Goal: Information Seeking & Learning: Find specific fact

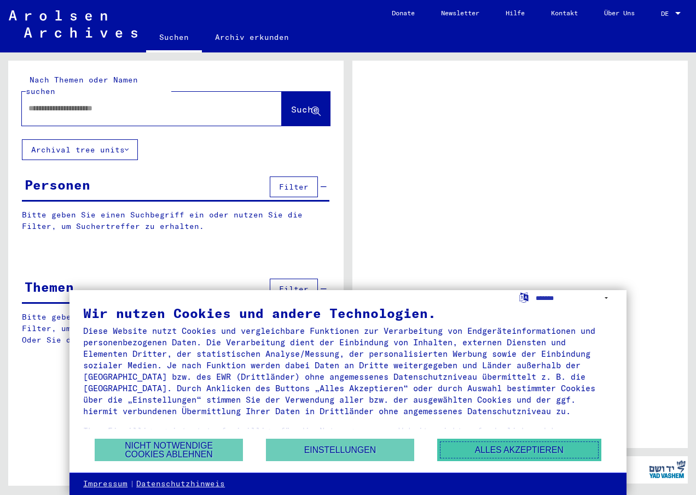
click at [501, 447] on button "Alles akzeptieren" at bounding box center [519, 450] width 164 height 22
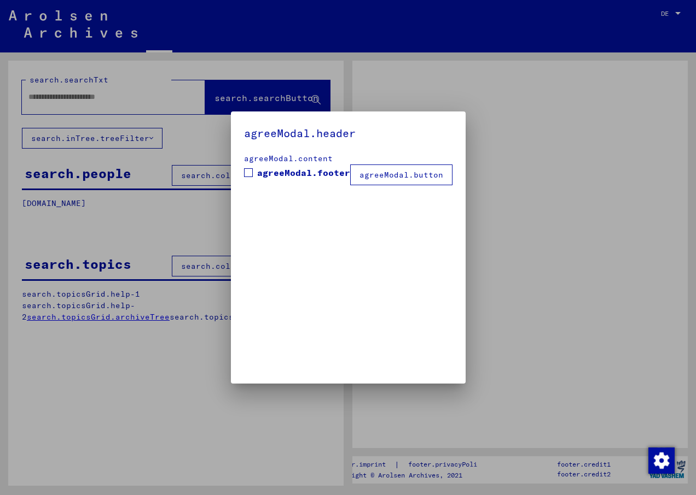
click at [397, 320] on mat-dialog-container "agreeModal.header agreeModal.content agreeModal.footer agreeModal.button" at bounding box center [348, 248] width 235 height 272
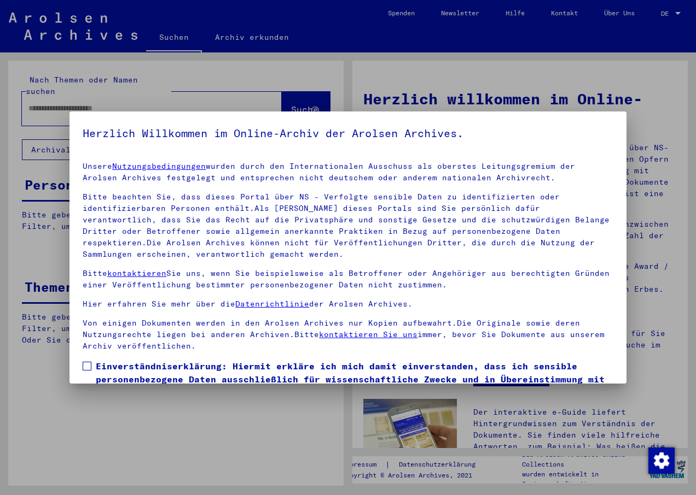
click at [86, 365] on span at bounding box center [87, 366] width 9 height 9
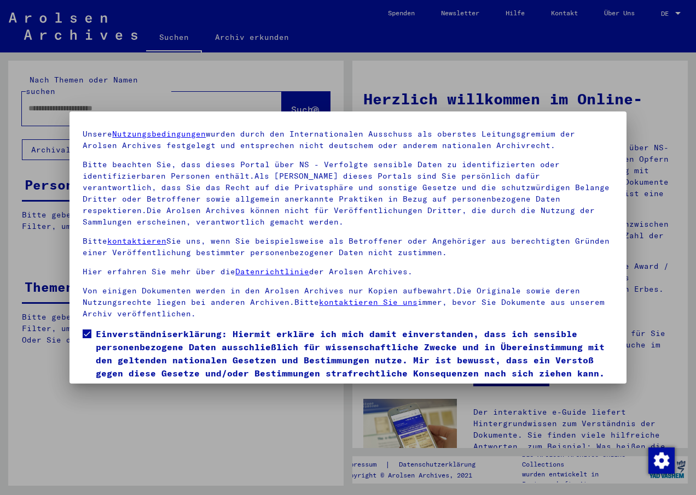
scroll to position [68, 0]
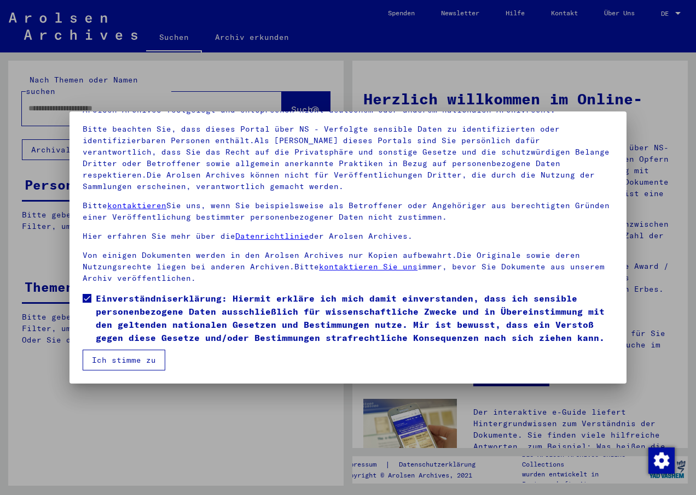
click at [97, 359] on button "Ich stimme zu" at bounding box center [124, 360] width 83 height 21
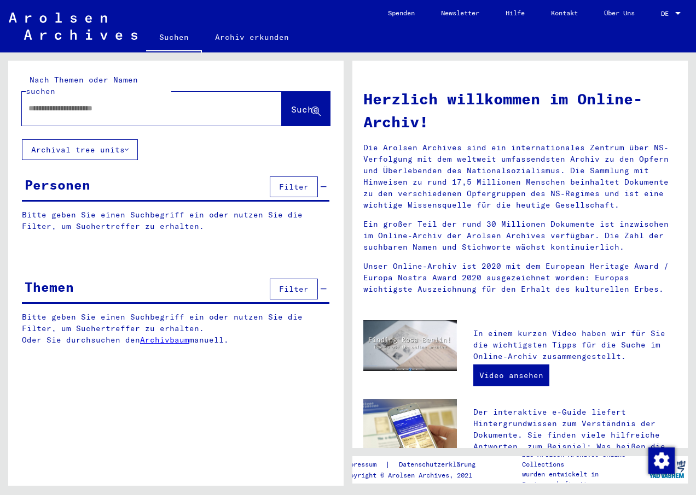
paste input "******"
type input "******"
click at [294, 104] on span "Suche" at bounding box center [304, 109] width 27 height 11
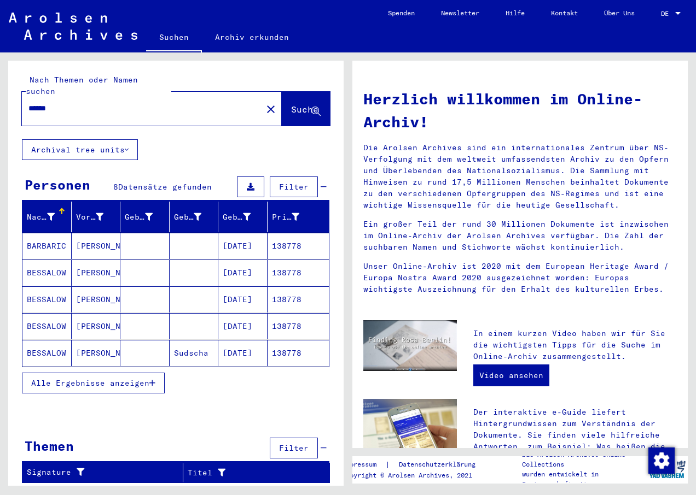
click at [95, 378] on span "Alle Ergebnisse anzeigen" at bounding box center [90, 383] width 118 height 10
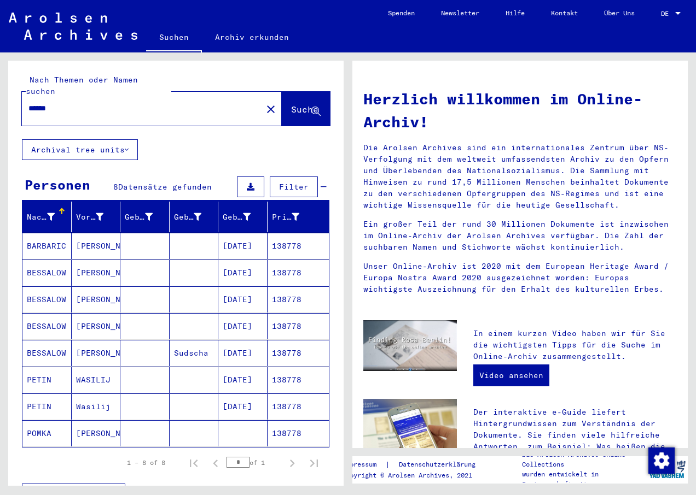
click at [87, 235] on mat-cell "[PERSON_NAME]" at bounding box center [96, 246] width 49 height 26
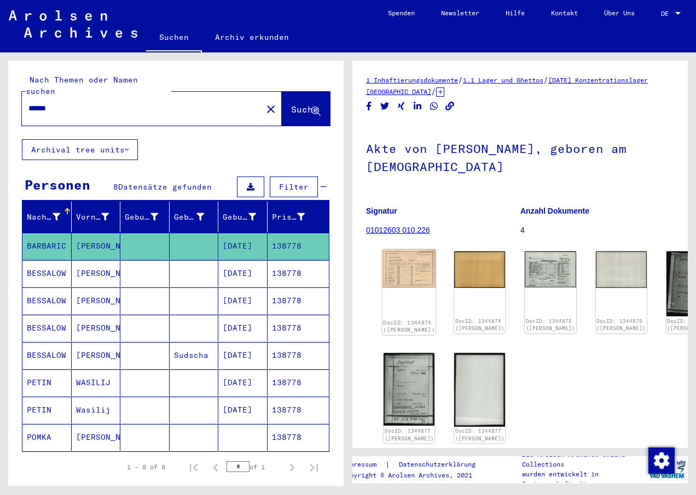
click at [400, 262] on img at bounding box center [409, 268] width 54 height 39
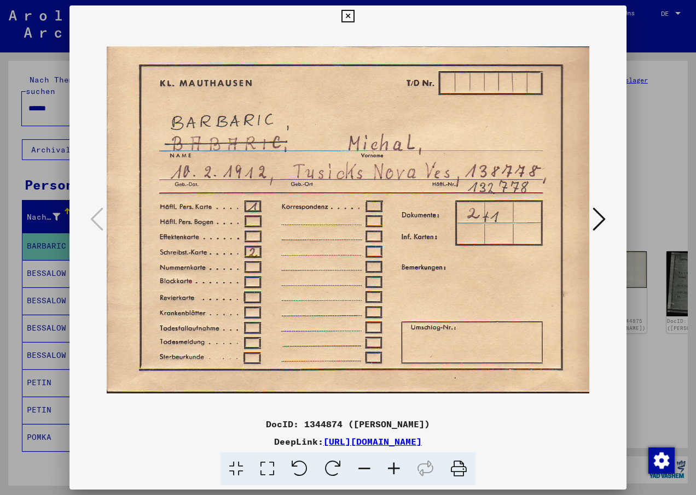
click at [350, 14] on icon at bounding box center [347, 16] width 13 height 13
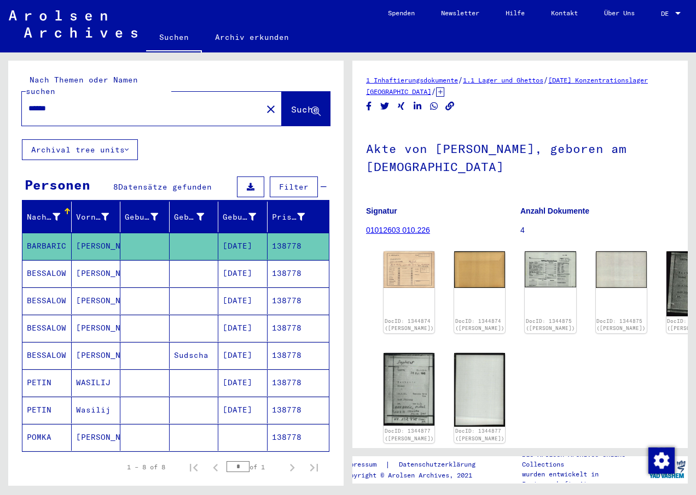
click at [40, 264] on mat-cell "BESSALOW" at bounding box center [46, 273] width 49 height 27
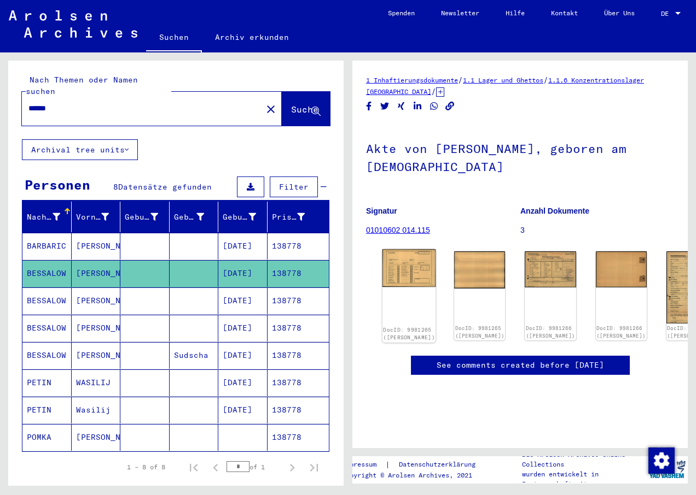
click at [399, 259] on img at bounding box center [409, 268] width 54 height 38
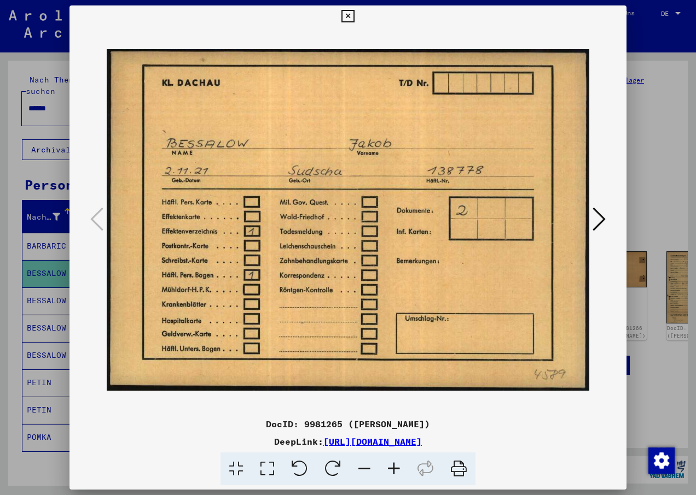
click at [603, 223] on icon at bounding box center [598, 219] width 13 height 26
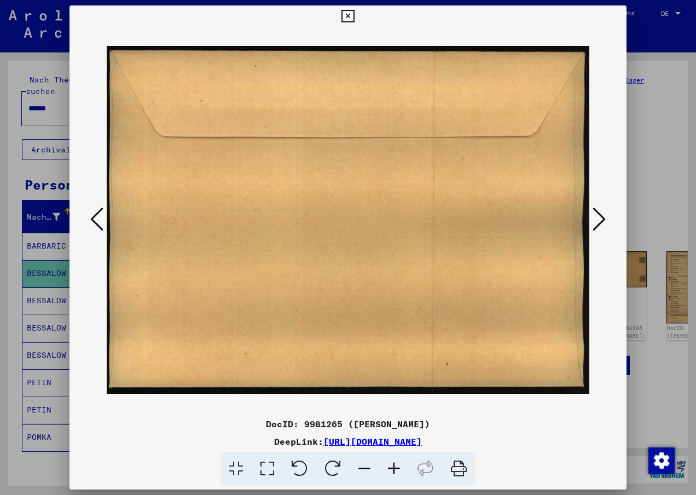
click at [603, 223] on icon at bounding box center [598, 219] width 13 height 26
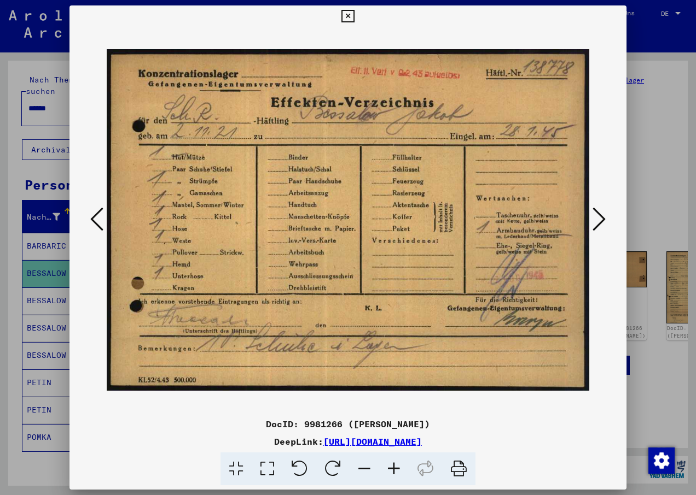
click at [393, 464] on icon at bounding box center [394, 469] width 30 height 33
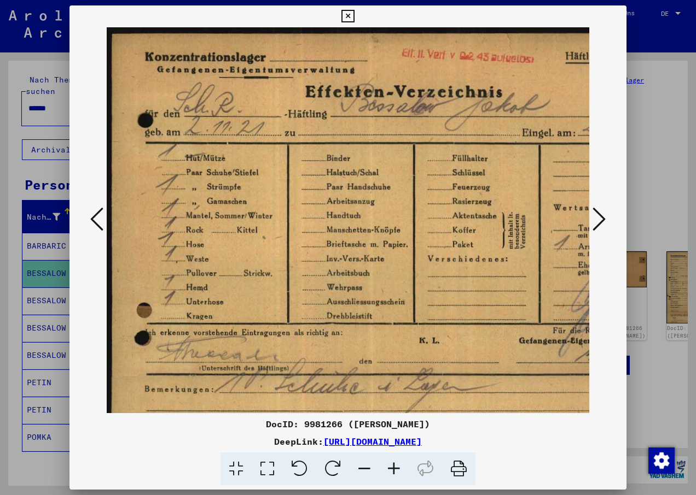
click at [394, 464] on icon at bounding box center [394, 469] width 30 height 33
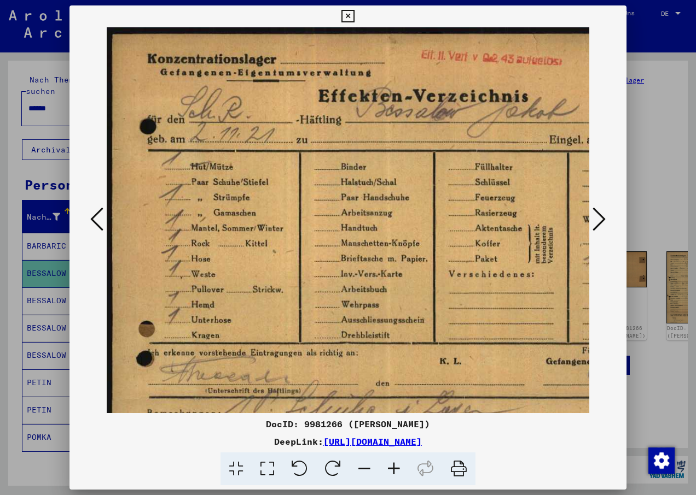
click at [394, 463] on icon at bounding box center [394, 469] width 30 height 33
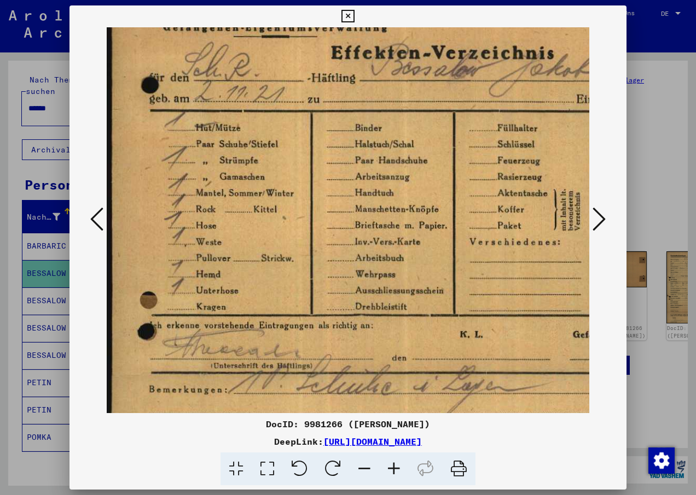
scroll to position [82, 0]
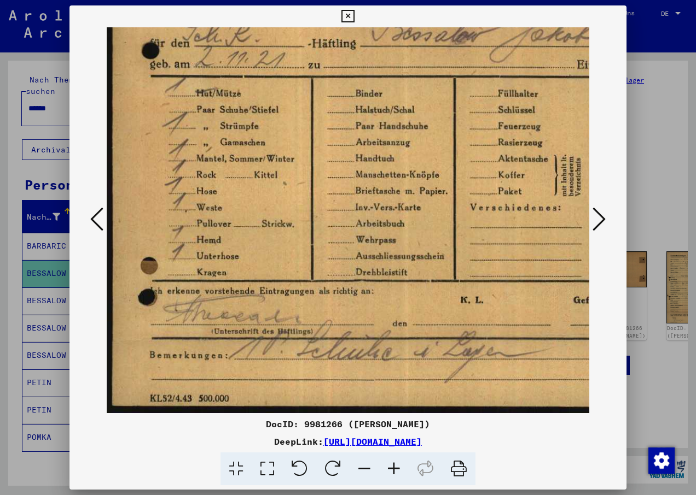
drag, startPoint x: 380, startPoint y: 340, endPoint x: 384, endPoint y: 181, distance: 159.2
click at [385, 181] on img at bounding box center [437, 179] width 661 height 468
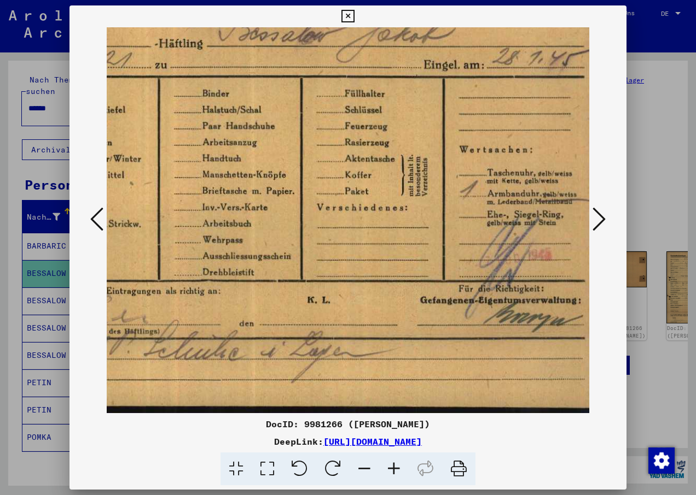
scroll to position [80, 178]
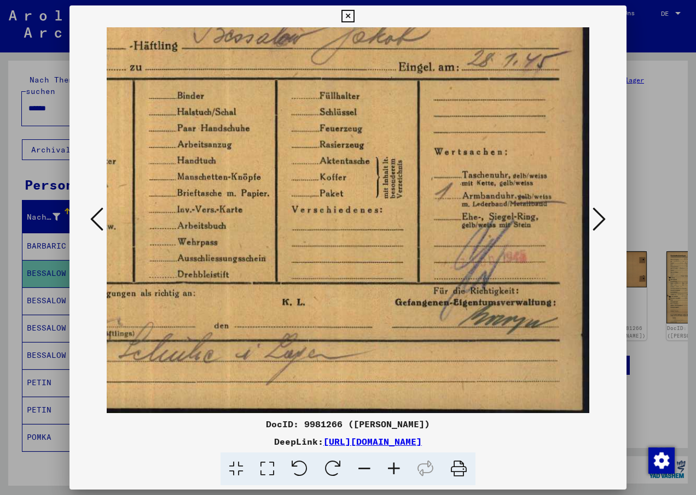
drag, startPoint x: 412, startPoint y: 375, endPoint x: 213, endPoint y: 359, distance: 199.1
click at [213, 359] on img at bounding box center [258, 182] width 661 height 468
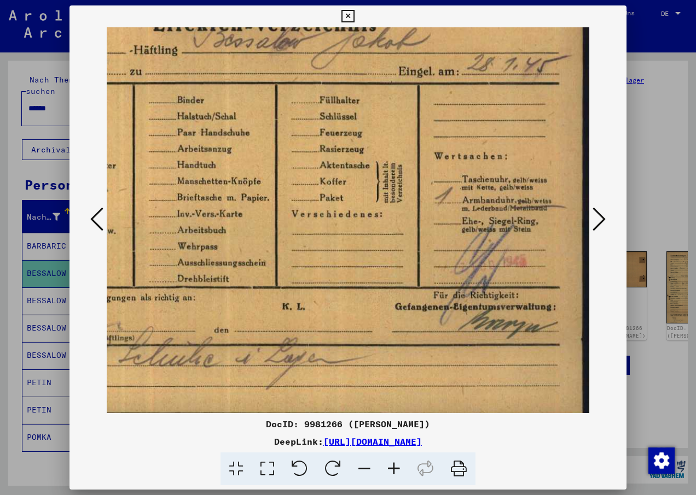
scroll to position [74, 178]
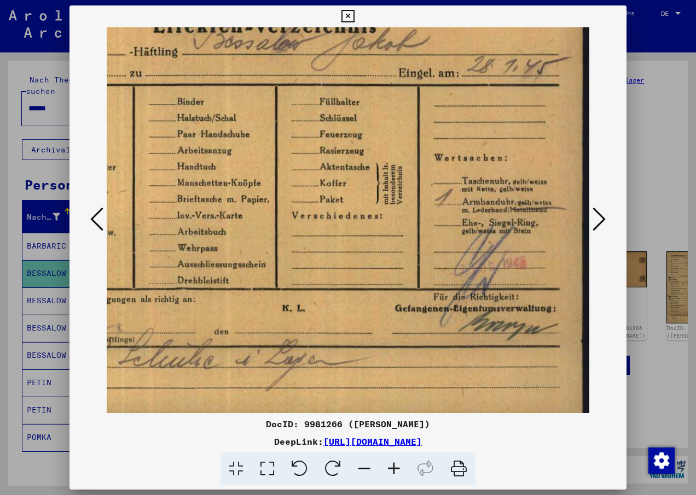
drag, startPoint x: 391, startPoint y: 346, endPoint x: 331, endPoint y: 352, distance: 61.0
click at [331, 352] on img at bounding box center [258, 188] width 661 height 468
click at [601, 220] on icon at bounding box center [598, 219] width 13 height 26
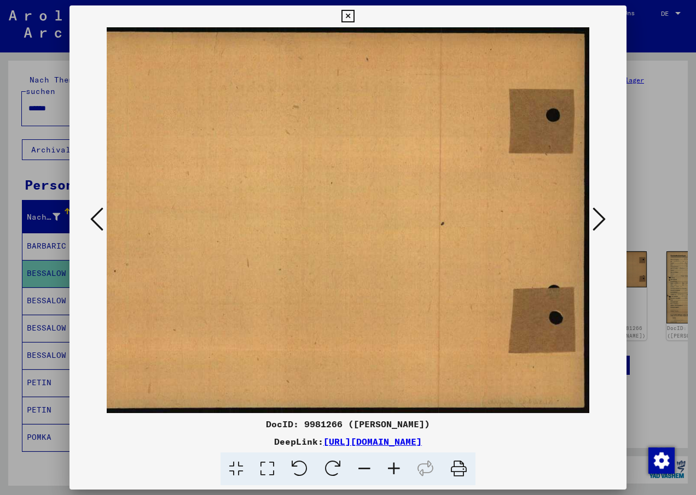
click at [601, 219] on icon at bounding box center [598, 219] width 13 height 26
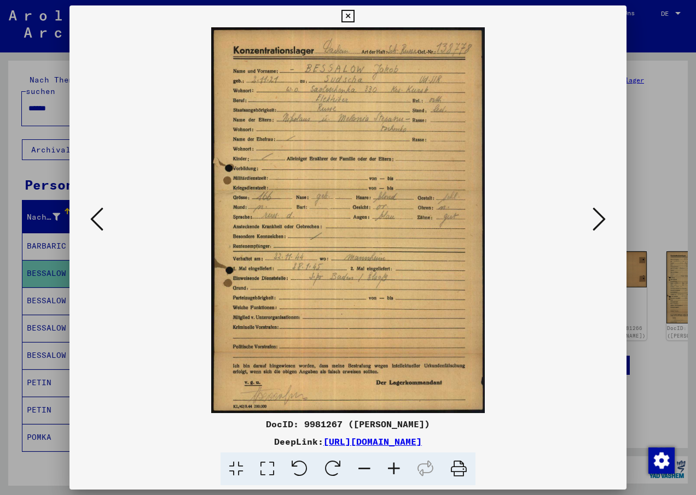
click at [393, 470] on icon at bounding box center [394, 469] width 30 height 33
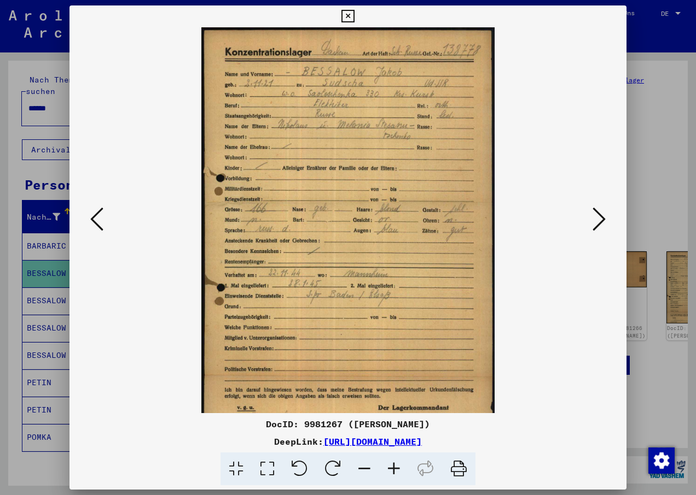
click at [394, 470] on icon at bounding box center [394, 469] width 30 height 33
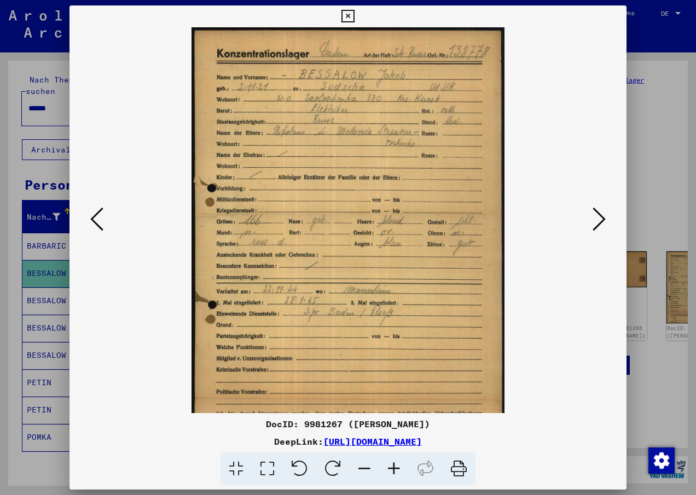
click at [394, 470] on icon at bounding box center [394, 469] width 30 height 33
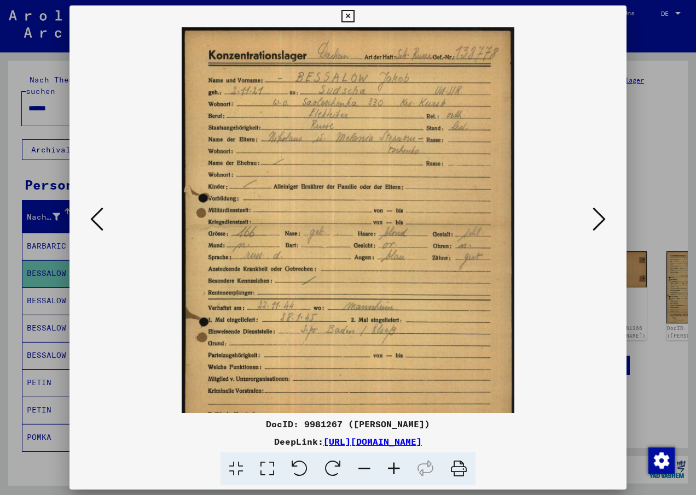
click at [394, 470] on icon at bounding box center [394, 469] width 30 height 33
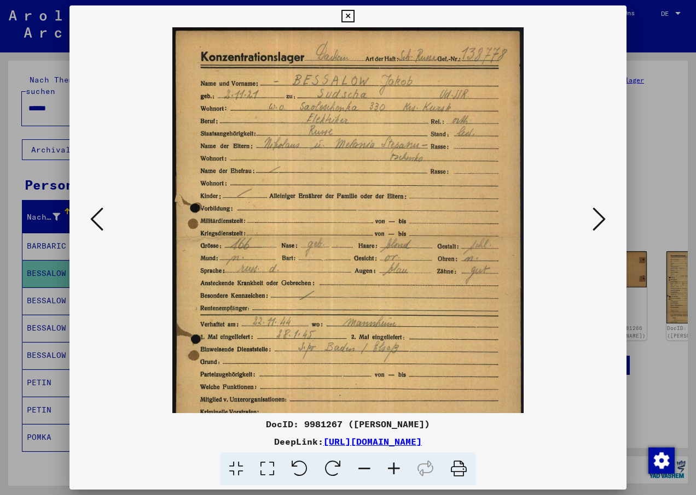
click at [395, 469] on icon at bounding box center [394, 469] width 30 height 33
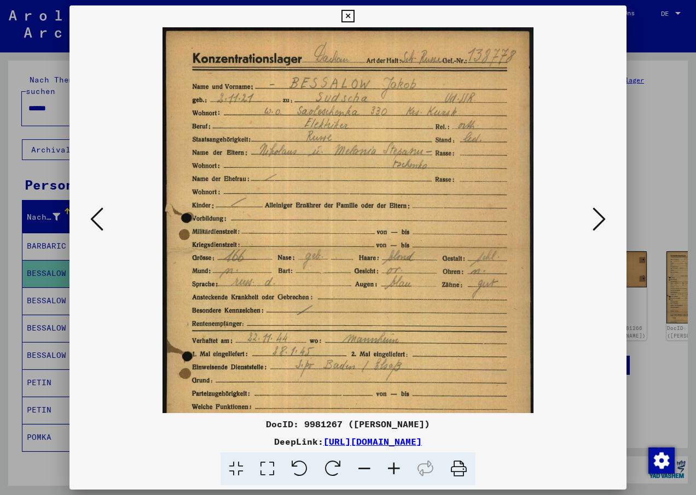
drag, startPoint x: 393, startPoint y: 279, endPoint x: 386, endPoint y: 366, distance: 87.8
click at [392, 369] on img at bounding box center [347, 288] width 371 height 523
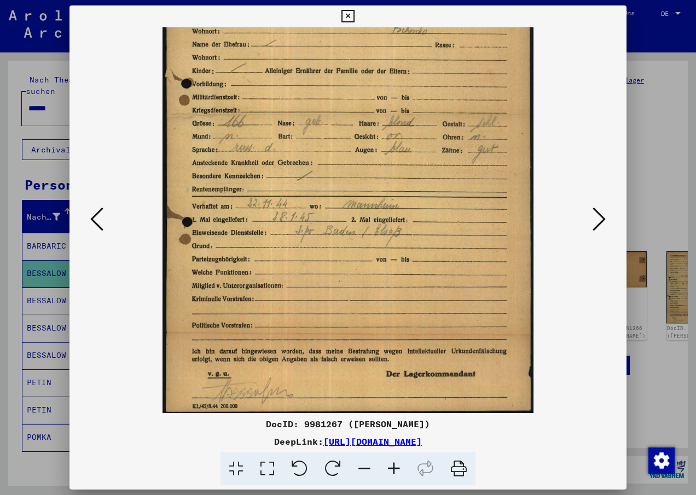
drag, startPoint x: 332, startPoint y: 261, endPoint x: 348, endPoint y: 130, distance: 132.1
click at [348, 130] on img at bounding box center [347, 154] width 371 height 523
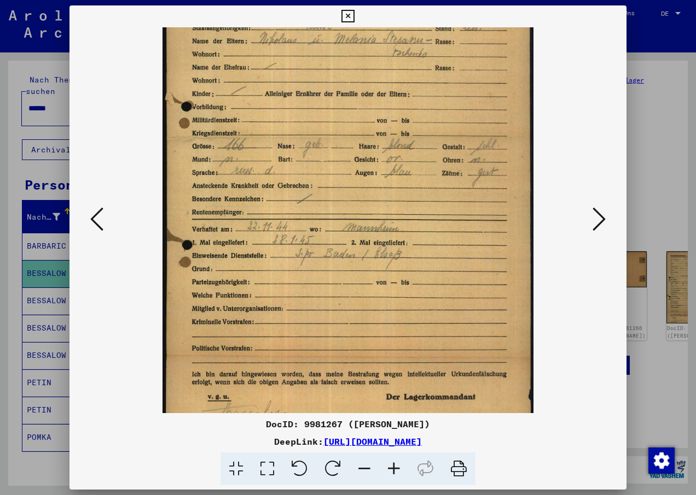
scroll to position [111, 0]
drag, startPoint x: 316, startPoint y: 276, endPoint x: 373, endPoint y: 301, distance: 62.2
click at [373, 301] on img at bounding box center [347, 177] width 371 height 523
click at [394, 466] on icon at bounding box center [394, 469] width 30 height 33
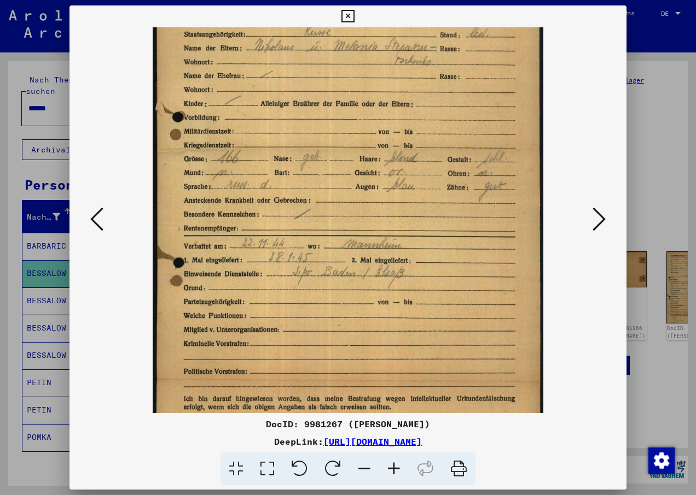
click at [394, 466] on icon at bounding box center [394, 469] width 30 height 33
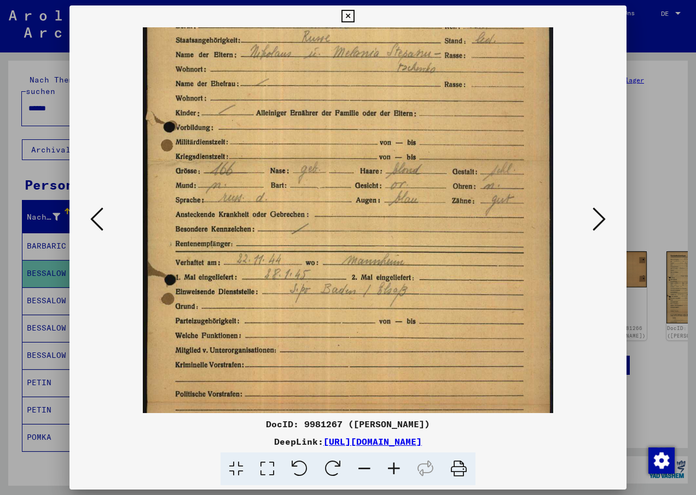
click at [393, 466] on icon at bounding box center [394, 469] width 30 height 33
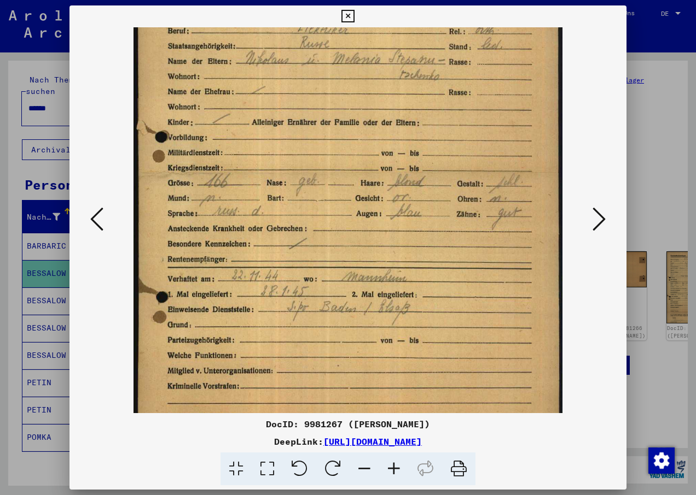
click at [393, 466] on icon at bounding box center [394, 469] width 30 height 33
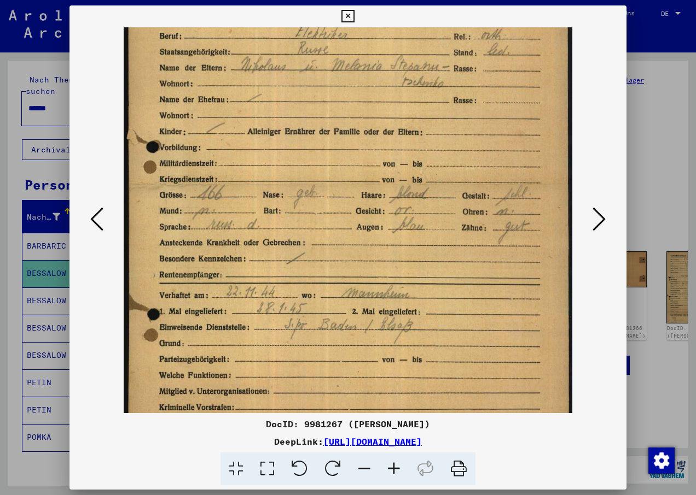
click at [393, 466] on icon at bounding box center [394, 469] width 30 height 33
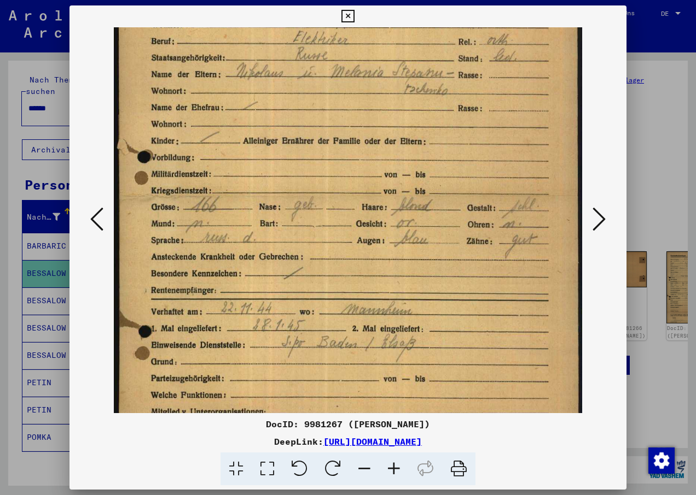
click at [394, 466] on icon at bounding box center [394, 469] width 30 height 33
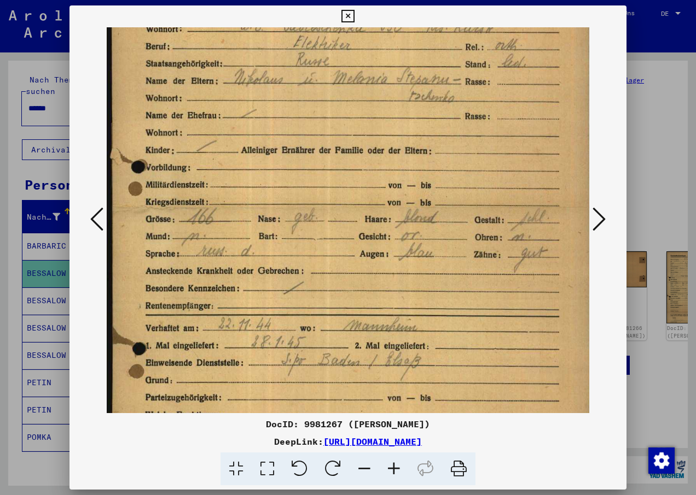
click at [394, 466] on icon at bounding box center [394, 469] width 30 height 33
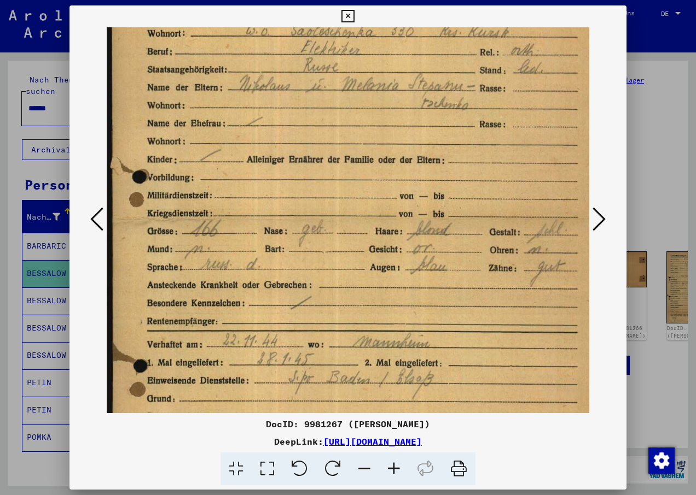
click at [394, 466] on icon at bounding box center [394, 469] width 30 height 33
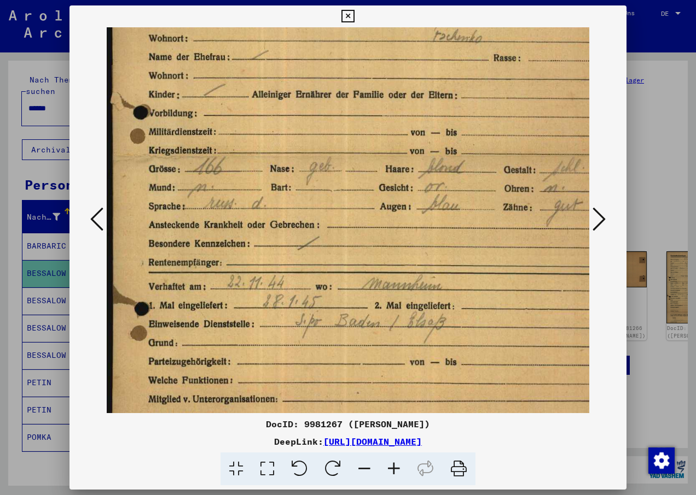
scroll to position [186, 0]
drag, startPoint x: 487, startPoint y: 388, endPoint x: 488, endPoint y: 313, distance: 74.9
click at [488, 313] on img at bounding box center [370, 211] width 526 height 741
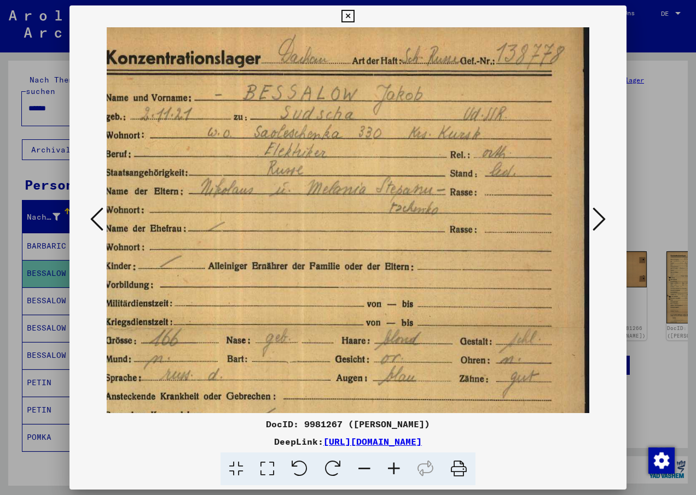
scroll to position [0, 44]
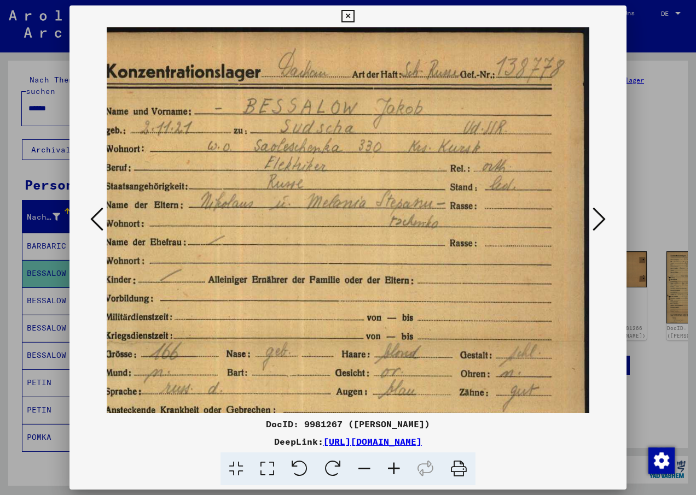
drag, startPoint x: 365, startPoint y: 208, endPoint x: 260, endPoint y: 417, distance: 234.0
click at [260, 417] on div "DocID: 9981267 ([PERSON_NAME]) DeepLink: [URL][DOMAIN_NAME]" at bounding box center [347, 245] width 557 height 481
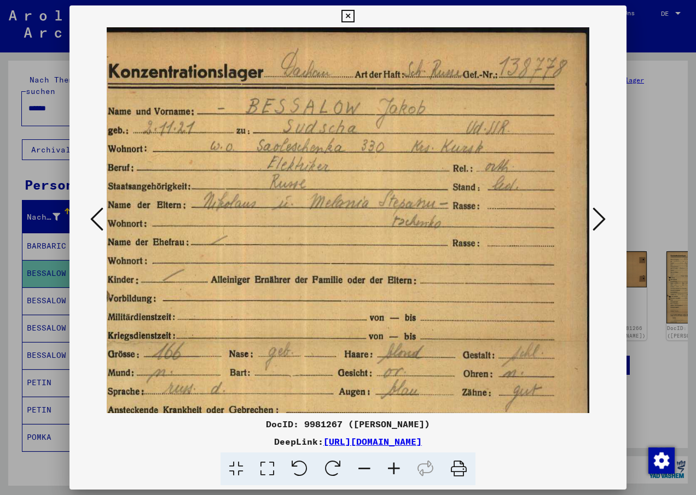
drag, startPoint x: 259, startPoint y: 266, endPoint x: 262, endPoint y: 318, distance: 52.6
click at [262, 318] on img at bounding box center [329, 397] width 526 height 741
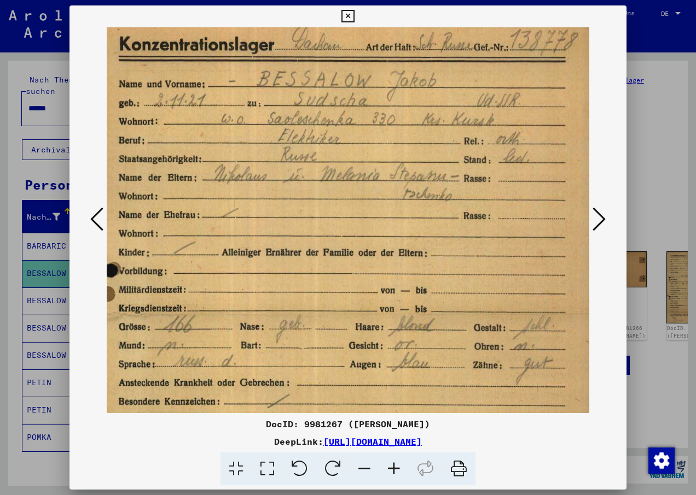
scroll to position [28, 30]
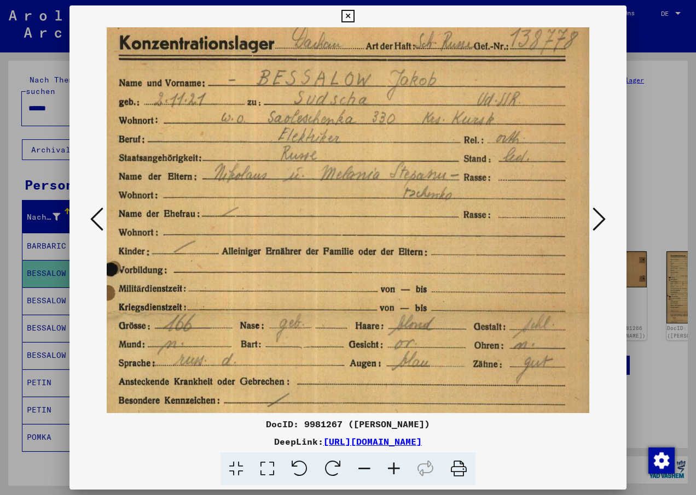
drag, startPoint x: 293, startPoint y: 262, endPoint x: 304, endPoint y: 234, distance: 30.5
click at [304, 234] on img at bounding box center [340, 369] width 526 height 741
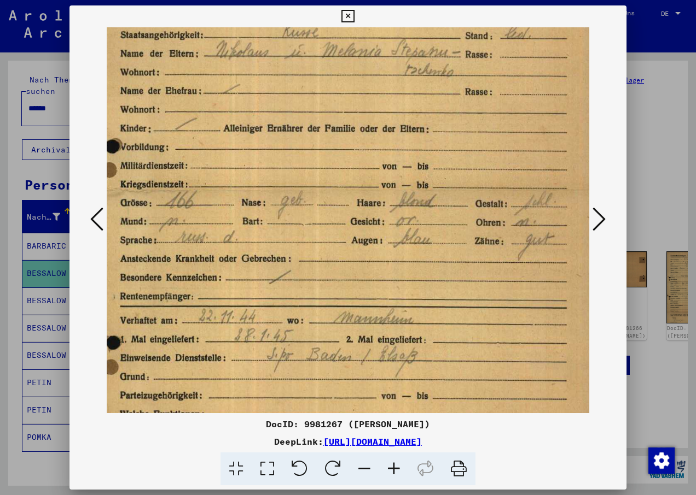
drag, startPoint x: 350, startPoint y: 231, endPoint x: 352, endPoint y: 98, distance: 132.3
click at [352, 100] on img at bounding box center [341, 246] width 526 height 741
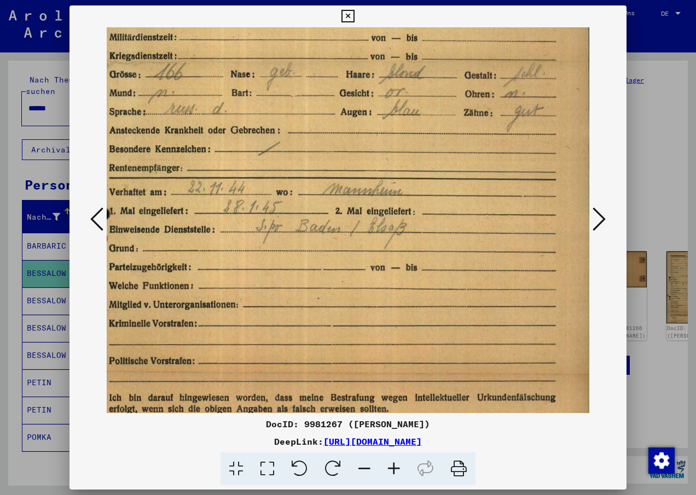
scroll to position [303, 35]
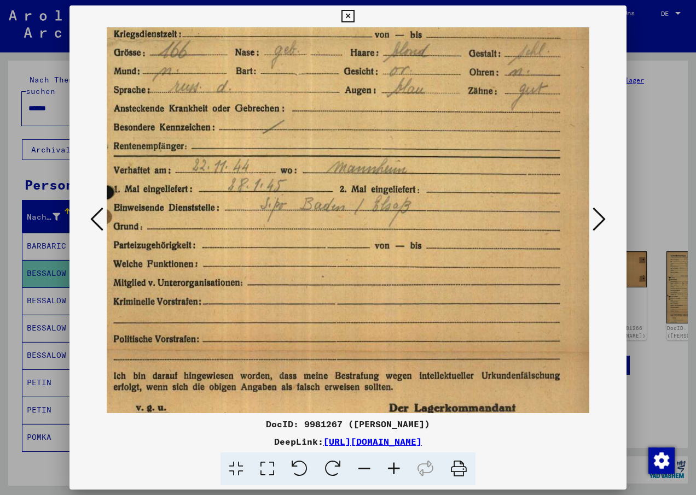
drag, startPoint x: 358, startPoint y: 245, endPoint x: 345, endPoint y: 100, distance: 145.4
click at [345, 101] on img at bounding box center [335, 96] width 526 height 741
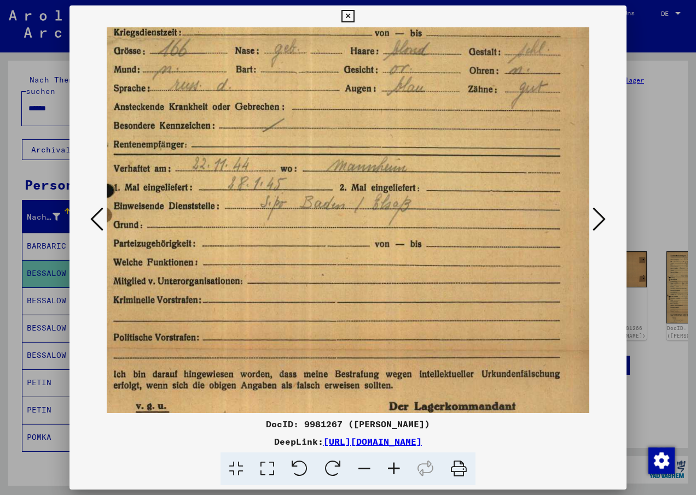
click at [394, 466] on icon at bounding box center [394, 469] width 30 height 33
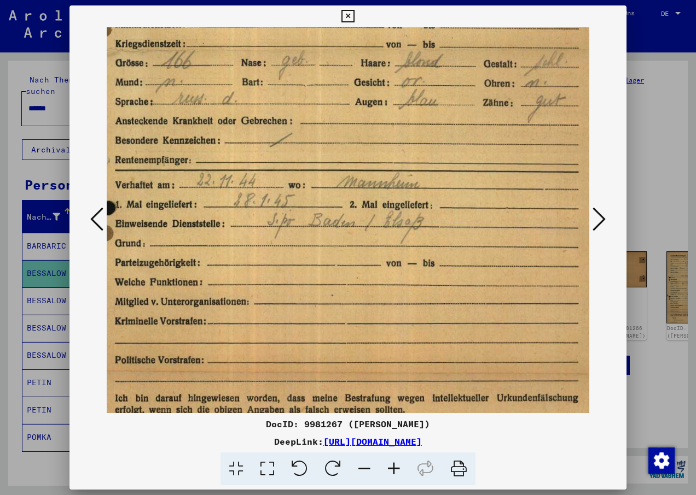
click at [394, 466] on icon at bounding box center [394, 469] width 30 height 33
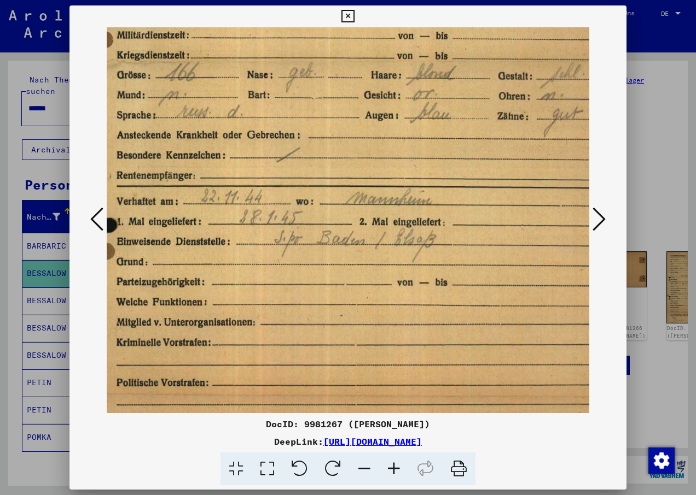
click at [394, 466] on icon at bounding box center [394, 469] width 30 height 33
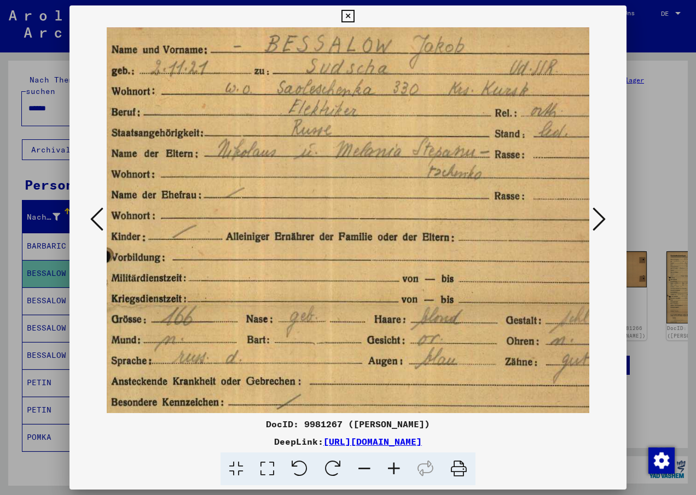
scroll to position [62, 43]
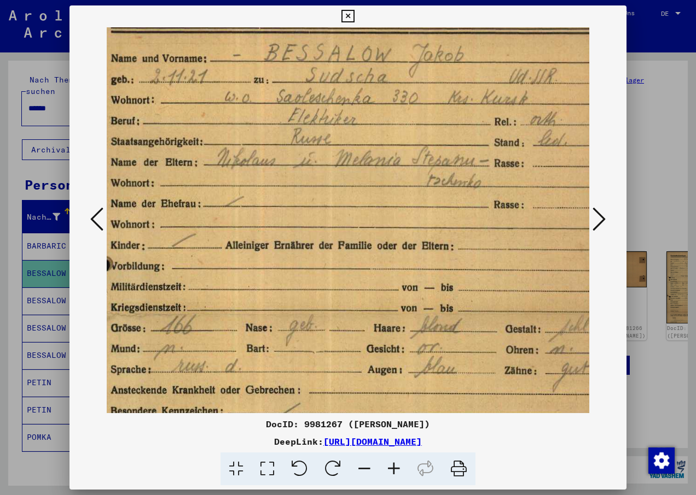
drag, startPoint x: 364, startPoint y: 94, endPoint x: 356, endPoint y: 334, distance: 240.2
click at [356, 334] on img at bounding box center [356, 376] width 584 height 823
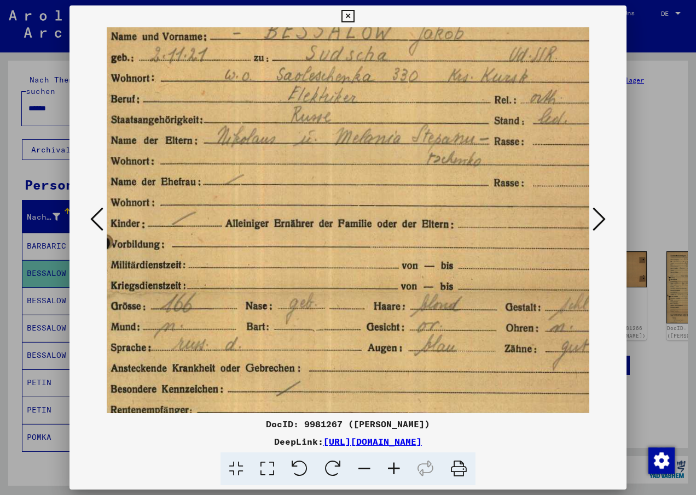
scroll to position [87, 44]
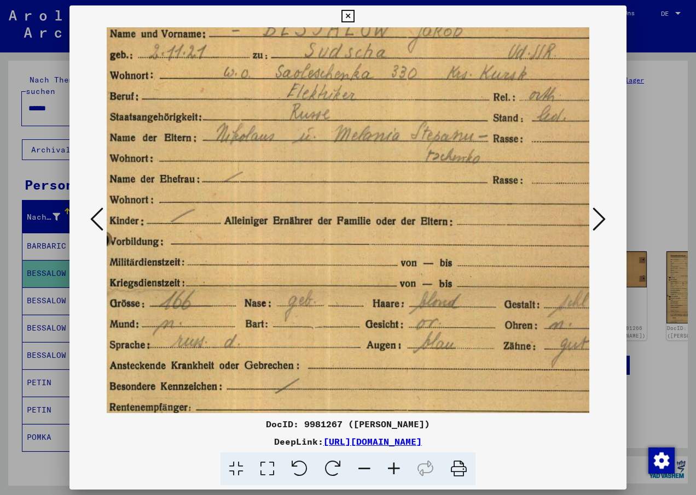
drag, startPoint x: 336, startPoint y: 262, endPoint x: 335, endPoint y: 237, distance: 24.6
click at [335, 237] on img at bounding box center [355, 351] width 584 height 823
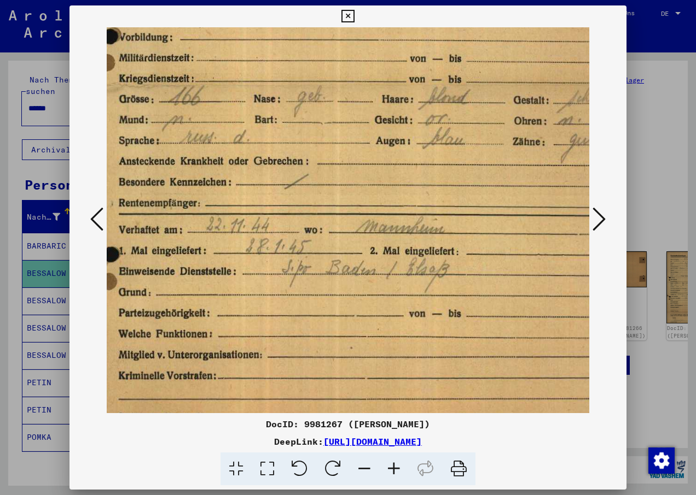
scroll to position [310, 34]
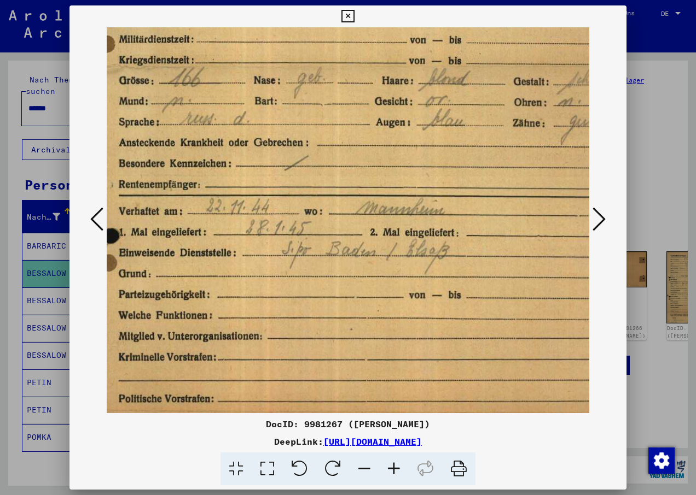
drag, startPoint x: 430, startPoint y: 370, endPoint x: 440, endPoint y: 147, distance: 223.3
click at [440, 147] on img at bounding box center [364, 128] width 584 height 823
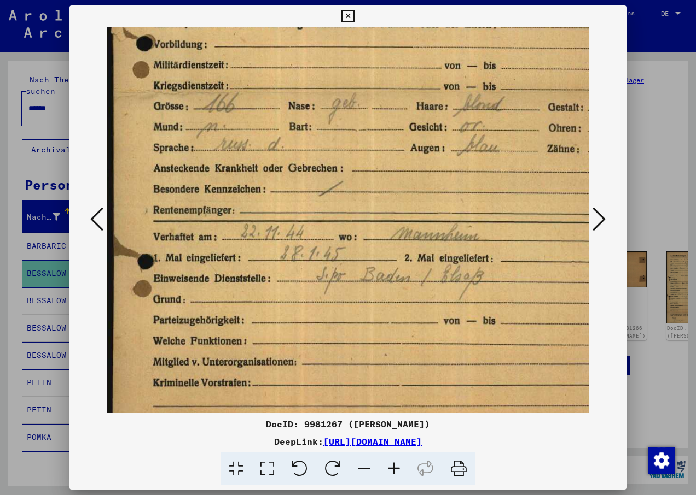
scroll to position [283, 0]
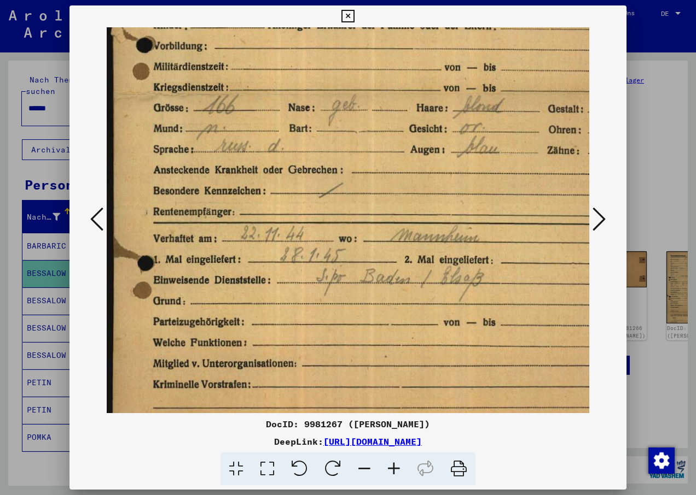
drag, startPoint x: 344, startPoint y: 306, endPoint x: 383, endPoint y: 334, distance: 47.5
click at [383, 334] on img at bounding box center [399, 156] width 584 height 823
click at [396, 466] on icon at bounding box center [394, 469] width 30 height 33
click at [394, 472] on icon at bounding box center [394, 469] width 30 height 33
click at [264, 467] on icon at bounding box center [267, 469] width 31 height 33
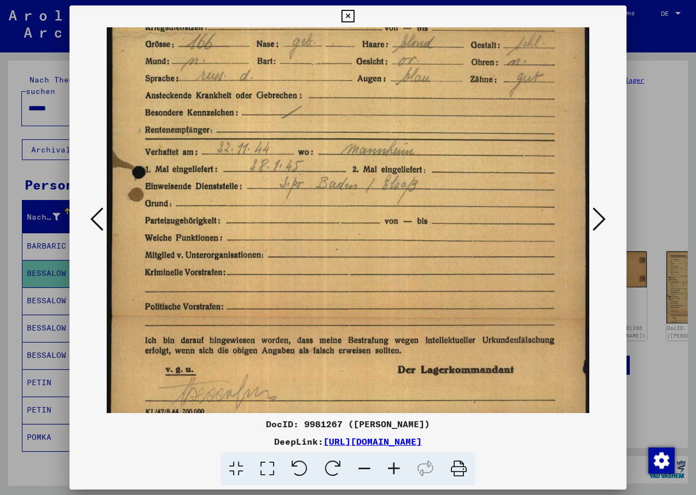
click at [390, 467] on icon at bounding box center [394, 469] width 30 height 33
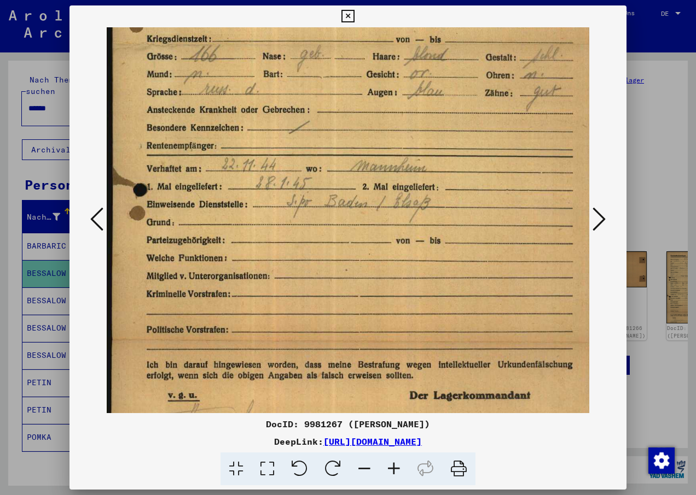
click at [390, 467] on icon at bounding box center [394, 469] width 30 height 33
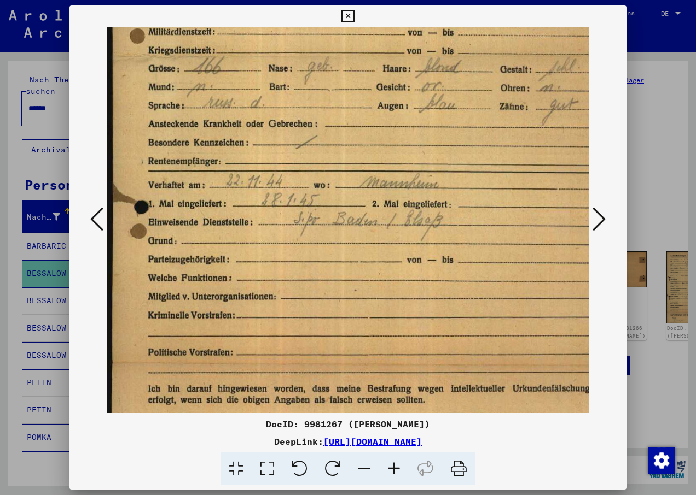
click at [598, 220] on icon at bounding box center [598, 219] width 13 height 26
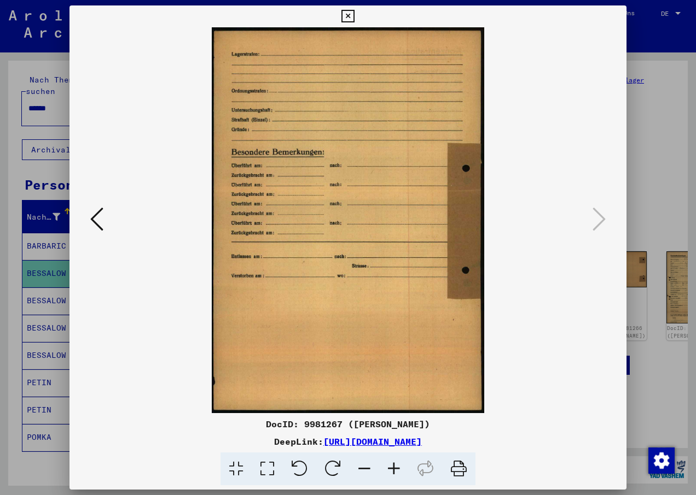
click at [346, 7] on button at bounding box center [347, 16] width 19 height 22
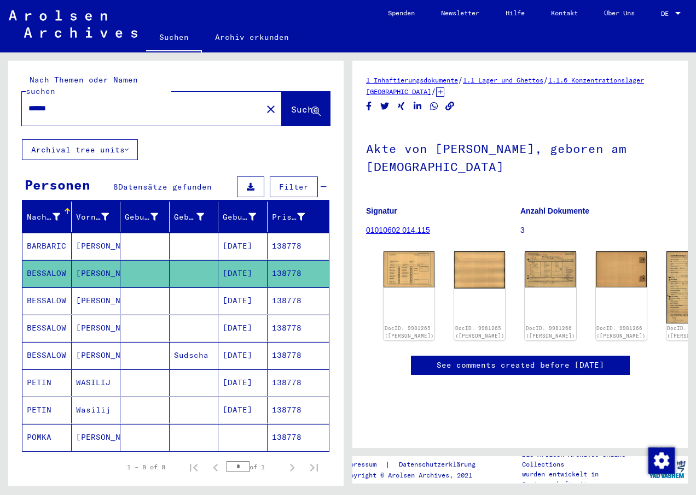
click at [53, 288] on mat-cell "BESSALOW" at bounding box center [46, 301] width 49 height 27
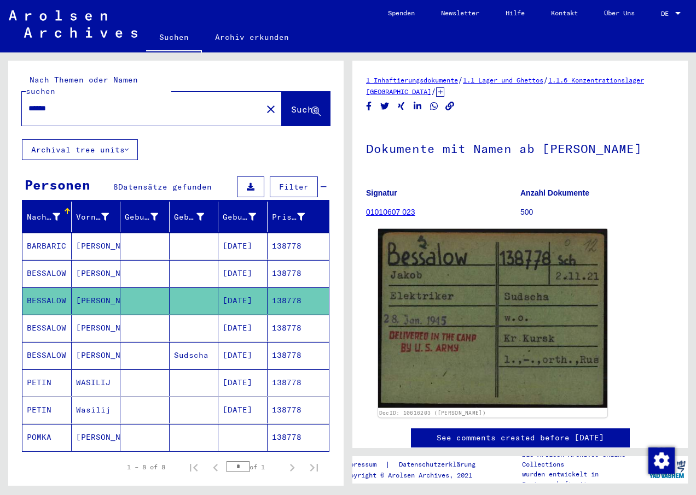
click at [511, 346] on img at bounding box center [492, 318] width 229 height 179
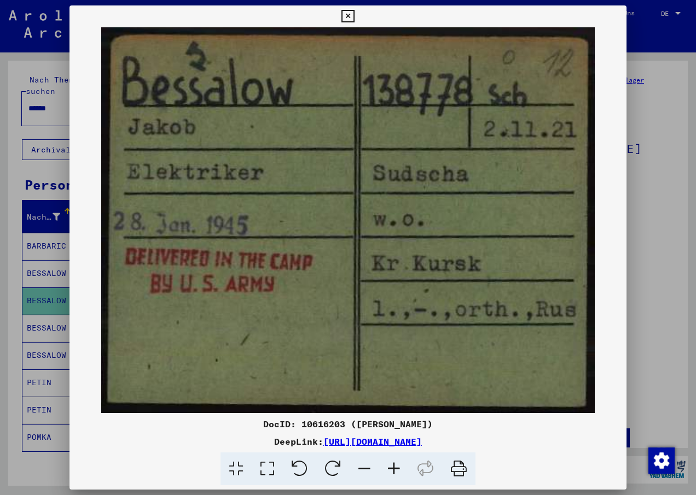
click at [349, 16] on icon at bounding box center [347, 16] width 13 height 13
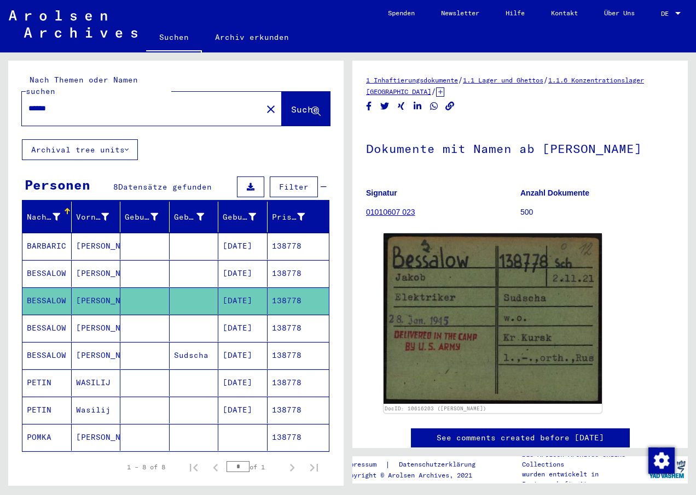
click at [50, 315] on mat-cell "BESSALOW" at bounding box center [46, 328] width 49 height 27
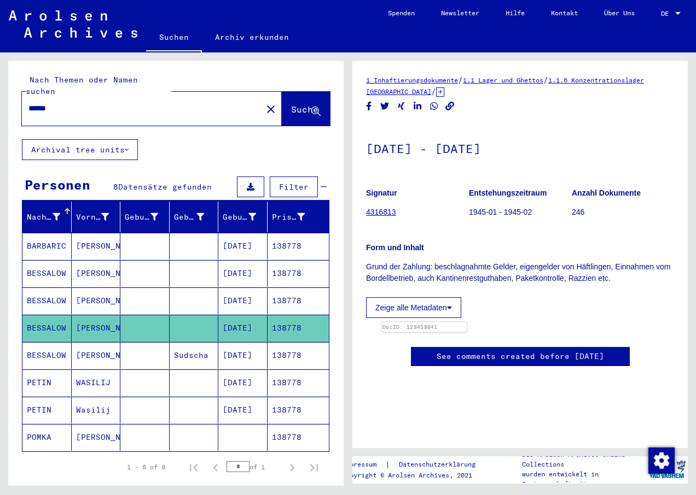
scroll to position [164, 0]
click at [467, 323] on img at bounding box center [424, 323] width 86 height 0
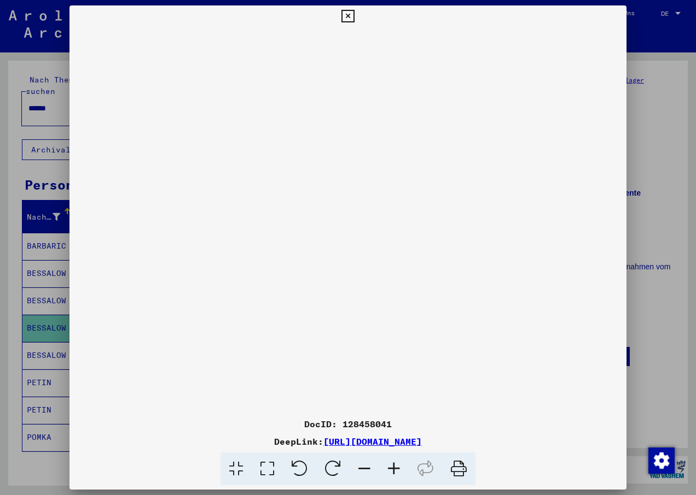
click at [394, 464] on icon at bounding box center [394, 469] width 30 height 33
click at [396, 463] on icon at bounding box center [394, 469] width 30 height 33
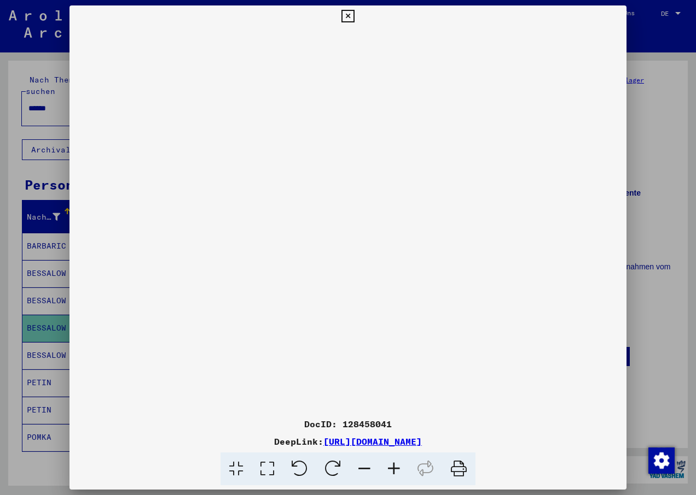
click at [396, 463] on icon at bounding box center [394, 469] width 30 height 33
click at [398, 462] on icon at bounding box center [394, 469] width 30 height 33
click at [401, 460] on icon at bounding box center [394, 469] width 30 height 33
click at [402, 460] on icon at bounding box center [394, 469] width 30 height 33
click at [404, 460] on icon at bounding box center [394, 469] width 30 height 33
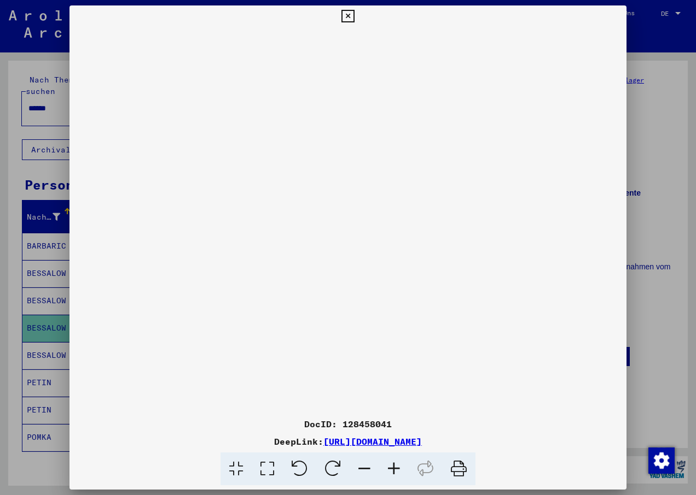
click at [405, 459] on icon at bounding box center [394, 469] width 30 height 33
drag, startPoint x: 390, startPoint y: 364, endPoint x: 395, endPoint y: 308, distance: 55.4
click at [348, 308] on img at bounding box center [348, 370] width 0 height 687
click at [348, 15] on icon at bounding box center [347, 16] width 13 height 13
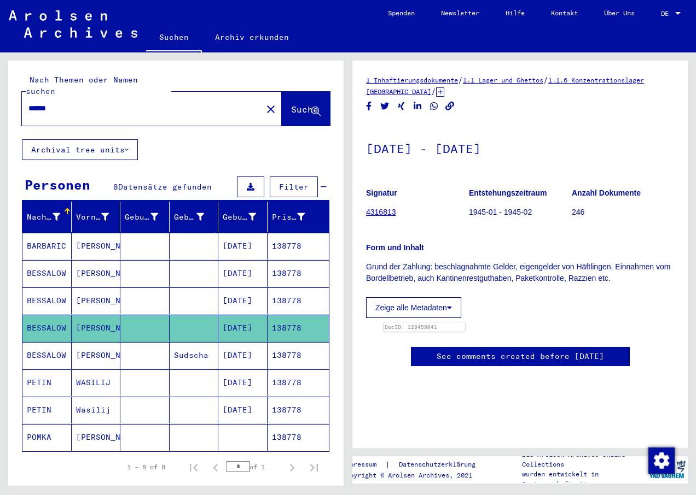
click at [44, 348] on mat-cell "BESSALOW" at bounding box center [46, 355] width 49 height 27
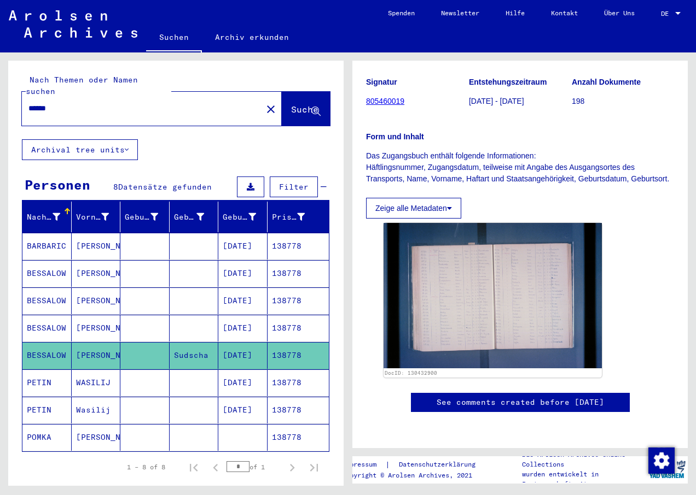
scroll to position [164, 0]
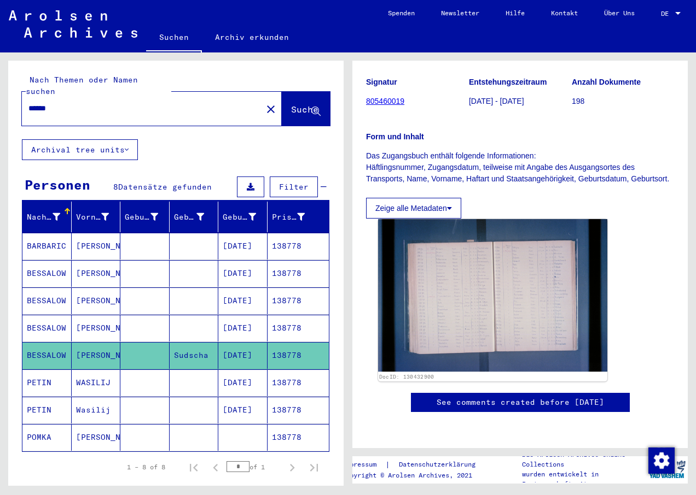
click at [504, 271] on img at bounding box center [492, 295] width 229 height 153
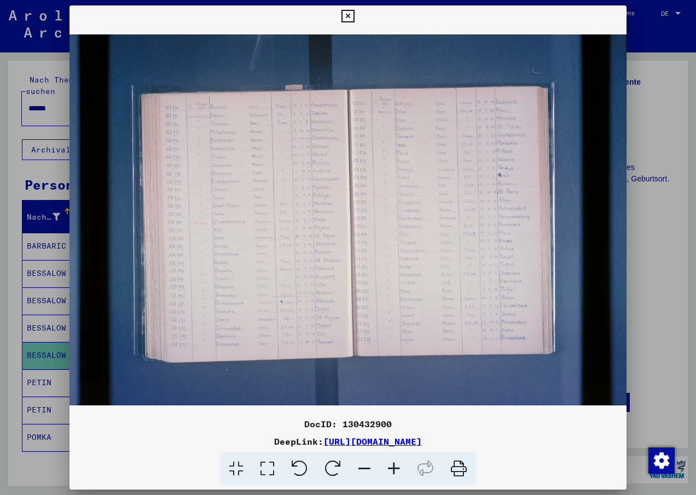
click at [391, 467] on icon at bounding box center [394, 469] width 30 height 33
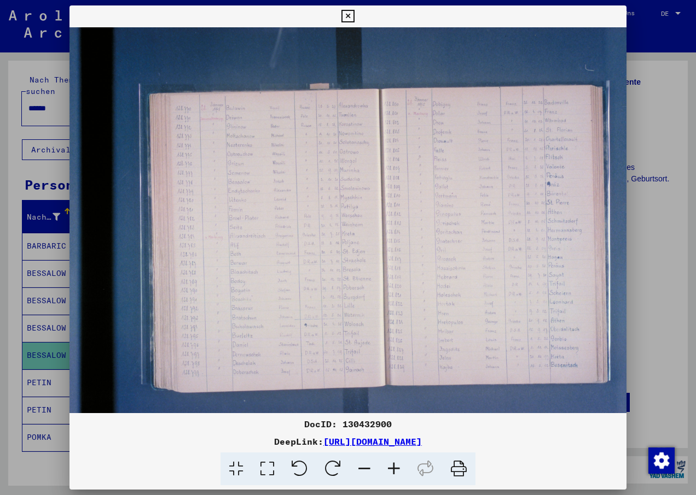
click at [391, 466] on icon at bounding box center [394, 469] width 30 height 33
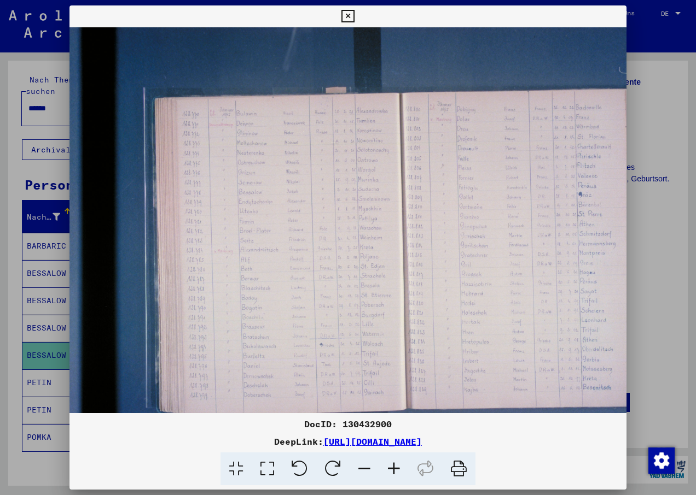
click at [393, 466] on icon at bounding box center [394, 469] width 30 height 33
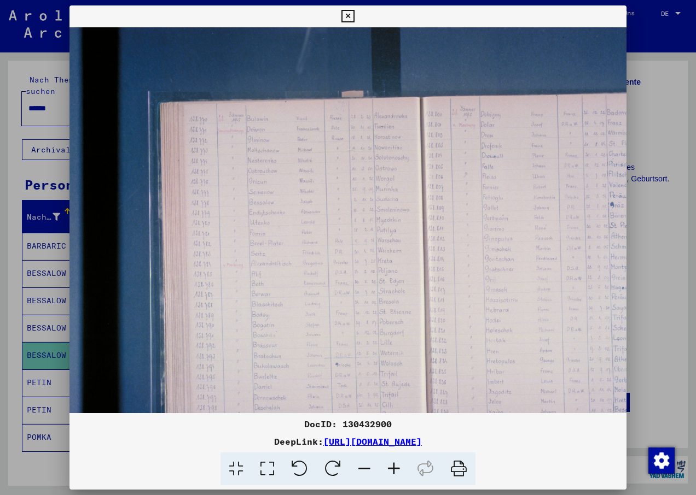
click at [395, 465] on icon at bounding box center [394, 469] width 30 height 33
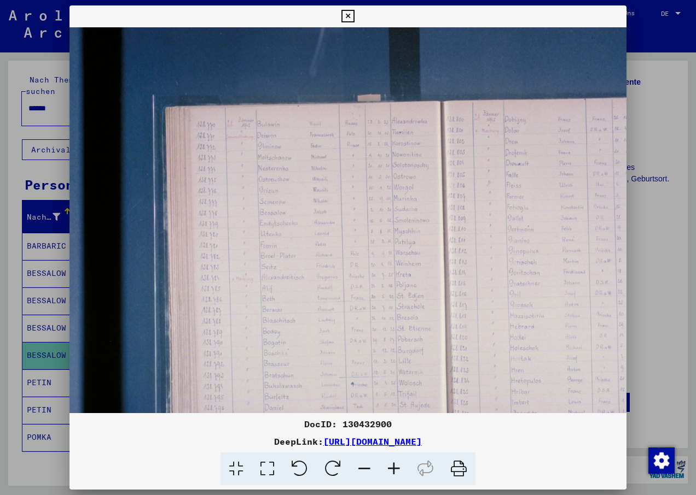
click at [395, 465] on icon at bounding box center [394, 469] width 30 height 33
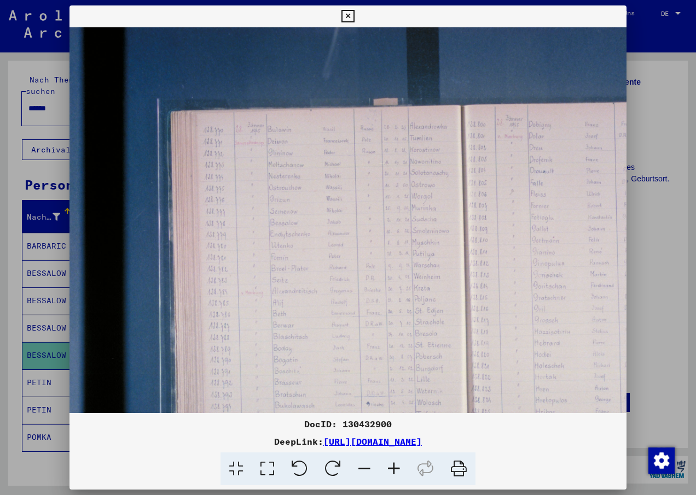
click at [349, 11] on icon at bounding box center [347, 16] width 13 height 13
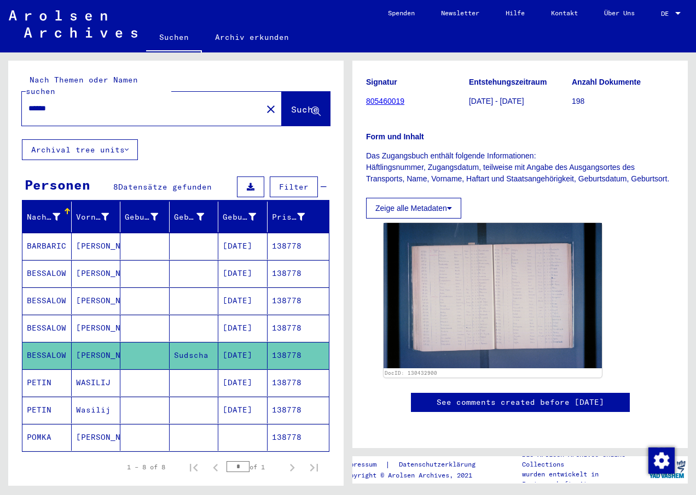
click at [72, 267] on mat-cell "[PERSON_NAME]" at bounding box center [96, 273] width 49 height 27
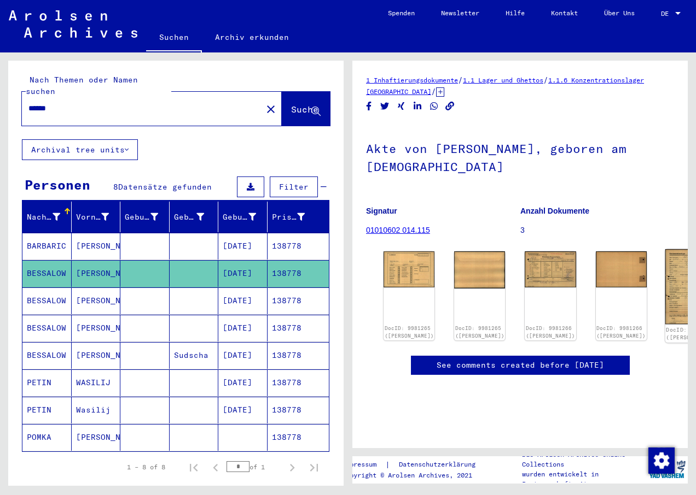
click at [664, 272] on img at bounding box center [691, 286] width 54 height 75
